Goal: Task Accomplishment & Management: Use online tool/utility

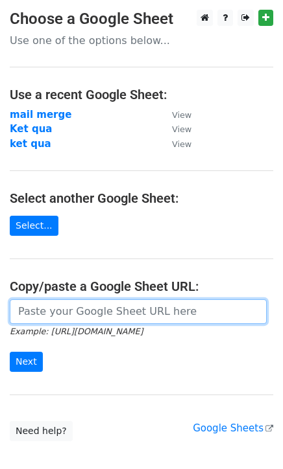
click at [55, 309] on input "url" at bounding box center [138, 311] width 257 height 25
paste input "https://docs.google.com/spreadsheets/d/1MIJtWlFR3HH2sb2m5wMeO_s2FTwmTne-rcWqBFD…"
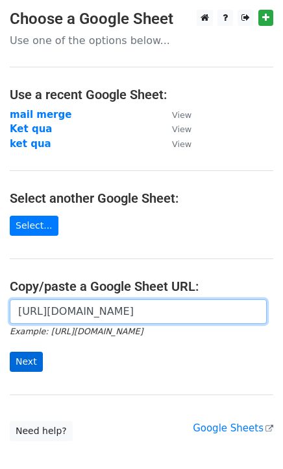
type input "https://docs.google.com/spreadsheets/d/1MIJtWlFR3HH2sb2m5wMeO_s2FTwmTne-rcWqBFD…"
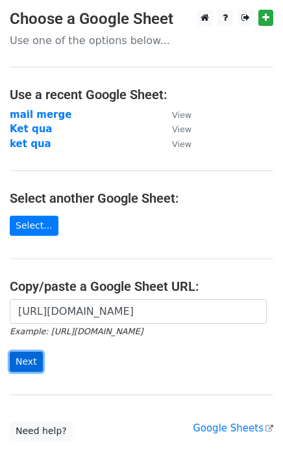
scroll to position [0, 0]
click at [31, 364] on input "Next" at bounding box center [26, 362] width 33 height 20
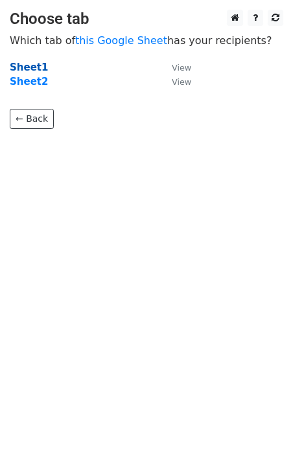
click at [31, 67] on strong "Sheet1" at bounding box center [29, 68] width 38 height 12
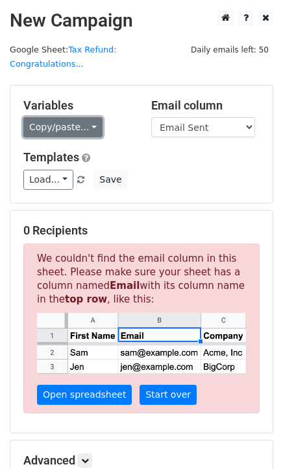
click at [77, 120] on link "Copy/paste..." at bounding box center [62, 127] width 79 height 20
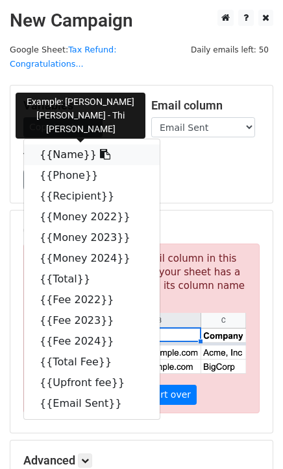
click at [67, 145] on link "{{Name}}" at bounding box center [91, 155] width 135 height 21
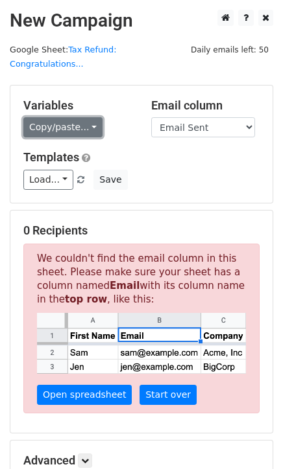
click at [66, 117] on link "Copy/paste..." at bounding box center [62, 127] width 79 height 20
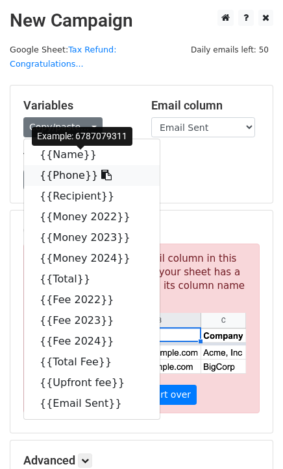
click at [63, 165] on link "{{Phone}}" at bounding box center [91, 175] width 135 height 21
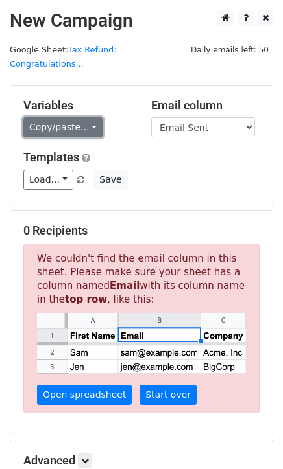
click at [77, 117] on link "Copy/paste..." at bounding box center [62, 127] width 79 height 20
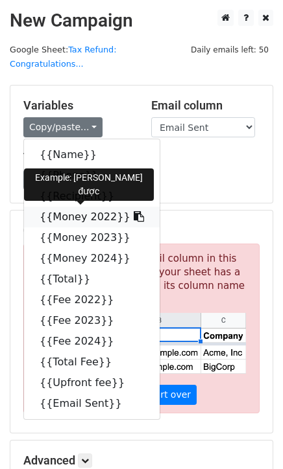
click at [62, 207] on link "{{Money 2022}}" at bounding box center [91, 217] width 135 height 21
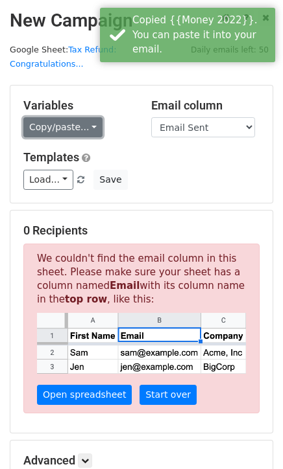
click at [56, 117] on link "Copy/paste..." at bounding box center [62, 127] width 79 height 20
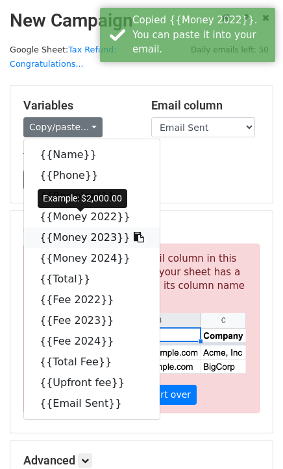
click at [64, 228] on link "{{Money 2023}}" at bounding box center [91, 238] width 135 height 21
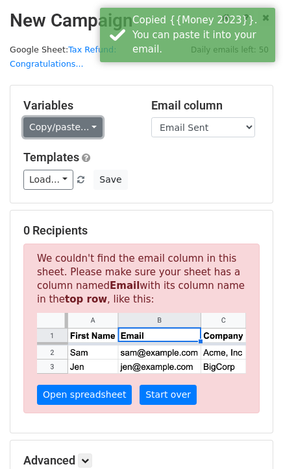
click at [56, 119] on link "Copy/paste..." at bounding box center [62, 127] width 79 height 20
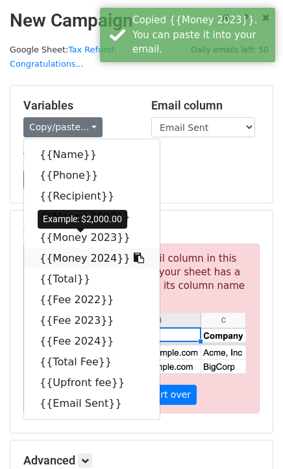
click at [51, 248] on link "{{Money 2024}}" at bounding box center [91, 258] width 135 height 21
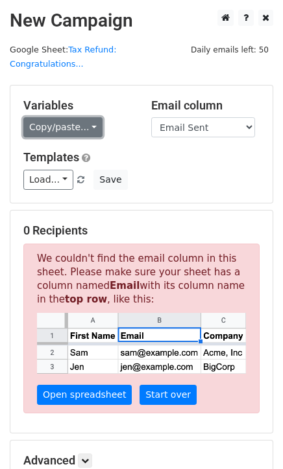
click at [52, 117] on link "Copy/paste..." at bounding box center [62, 127] width 79 height 20
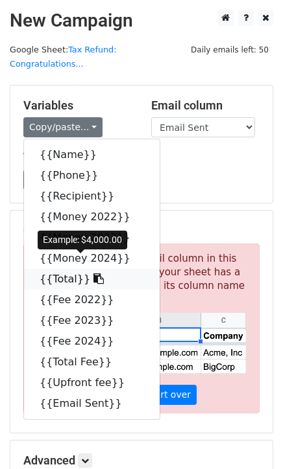
click at [59, 270] on link "{{Total}}" at bounding box center [91, 279] width 135 height 21
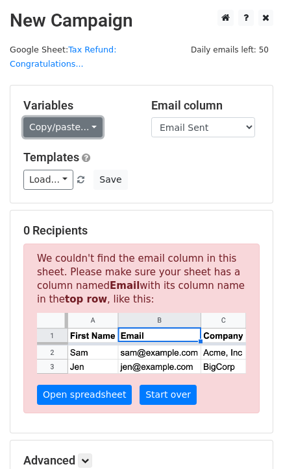
click at [43, 117] on link "Copy/paste..." at bounding box center [62, 127] width 79 height 20
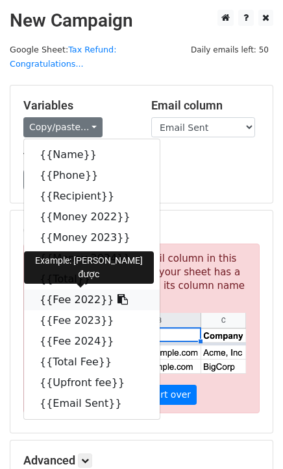
click at [53, 290] on link "{{Fee 2022}}" at bounding box center [91, 300] width 135 height 21
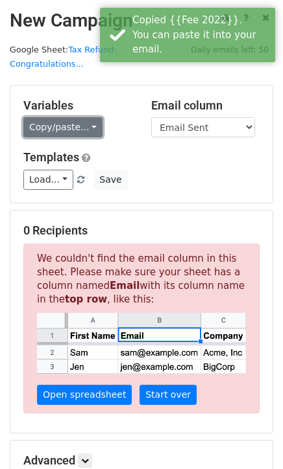
click at [63, 117] on link "Copy/paste..." at bounding box center [62, 127] width 79 height 20
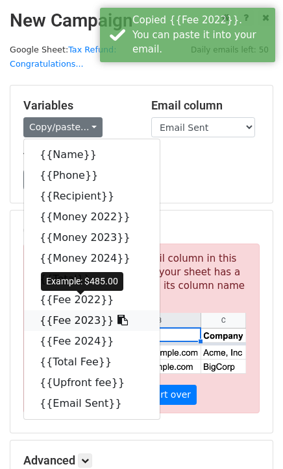
click at [58, 310] on link "{{Fee 2023}}" at bounding box center [91, 320] width 135 height 21
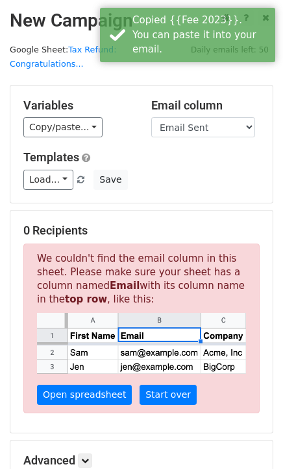
click at [47, 126] on div "Variables Copy/paste... {{Name}} {{Phone}} {{Recipient}} {{Money 2022}} {{Money…" at bounding box center [141, 144] width 262 height 117
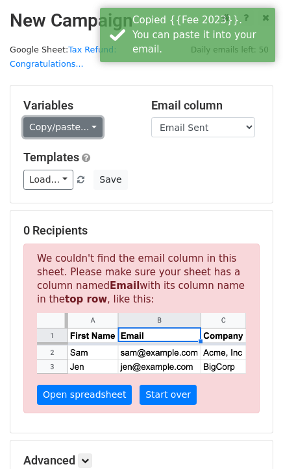
click at [51, 117] on link "Copy/paste..." at bounding box center [62, 127] width 79 height 20
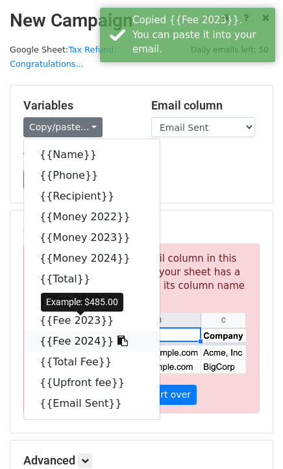
click at [49, 331] on link "{{Fee 2024}}" at bounding box center [91, 341] width 135 height 21
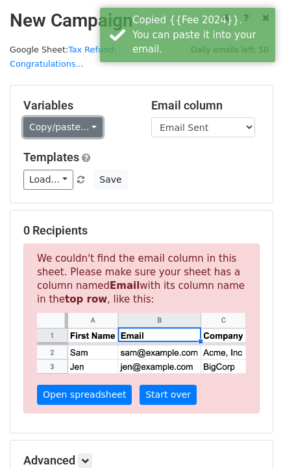
click at [62, 117] on link "Copy/paste..." at bounding box center [62, 127] width 79 height 20
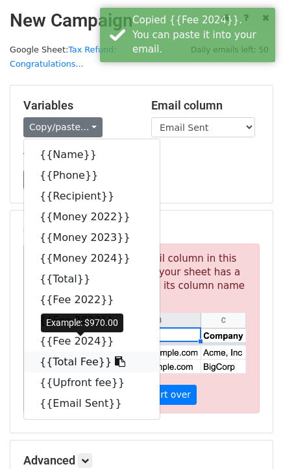
click at [60, 352] on link "{{Total Fee}}" at bounding box center [91, 362] width 135 height 21
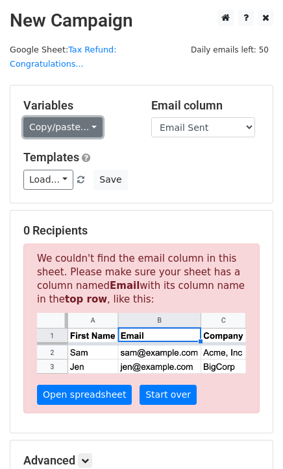
click at [77, 117] on link "Copy/paste..." at bounding box center [62, 127] width 79 height 20
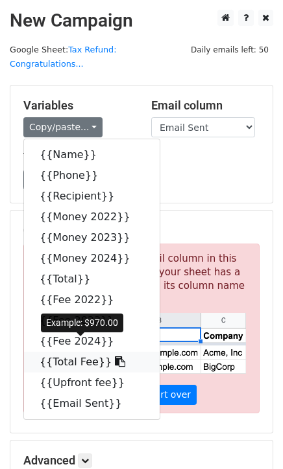
click at [67, 352] on link "{{Total Fee}}" at bounding box center [91, 362] width 135 height 21
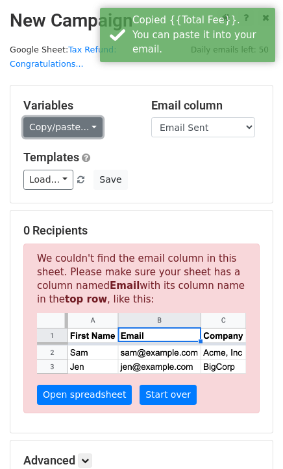
click at [74, 119] on link "Copy/paste..." at bounding box center [62, 127] width 79 height 20
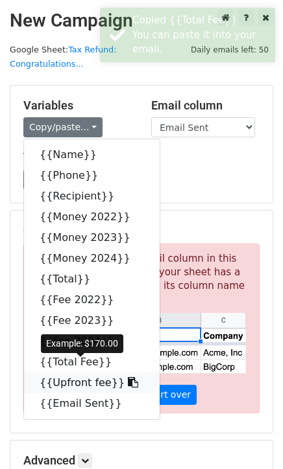
click at [61, 373] on link "{{Upfront fee}}" at bounding box center [91, 383] width 135 height 21
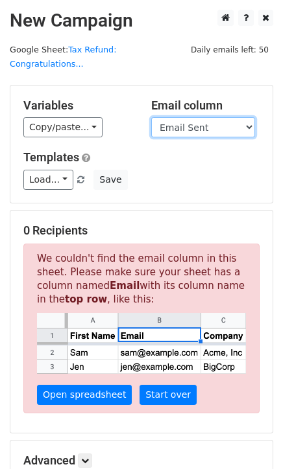
click at [183, 117] on select "Name Phone Recipient Money 2022 Money 2023 Money 2024 Total Fee 2022 Fee 2023 F…" at bounding box center [203, 127] width 104 height 20
select select "Recipient"
click at [151, 117] on select "Name Phone Recipient Money 2022 Money 2023 Money 2024 Total Fee 2022 Fee 2023 F…" at bounding box center [203, 127] width 104 height 20
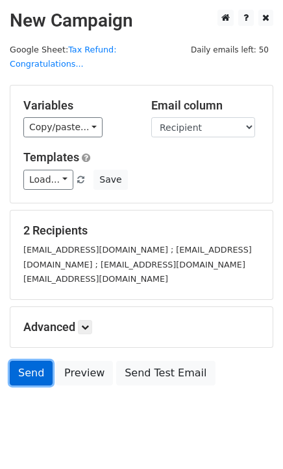
click at [29, 361] on link "Send" at bounding box center [31, 373] width 43 height 25
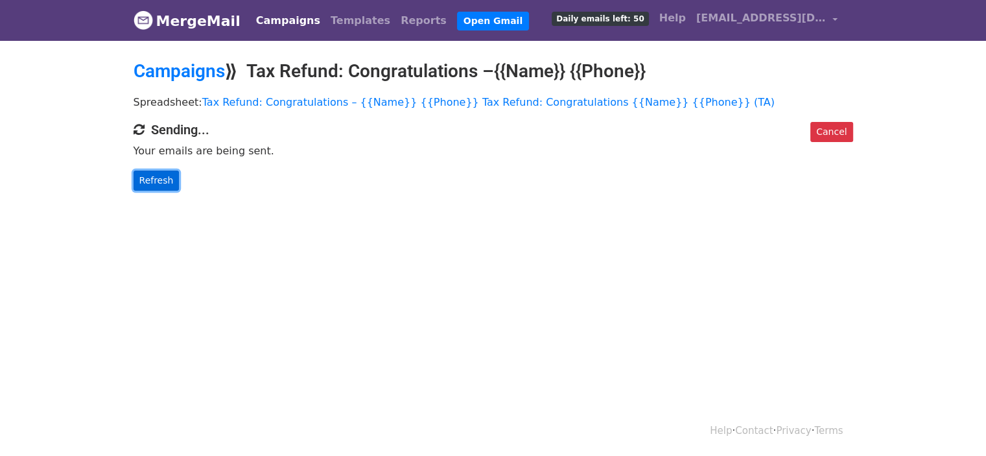
click at [150, 185] on link "Refresh" at bounding box center [157, 180] width 46 height 20
